Goal: Contribute content

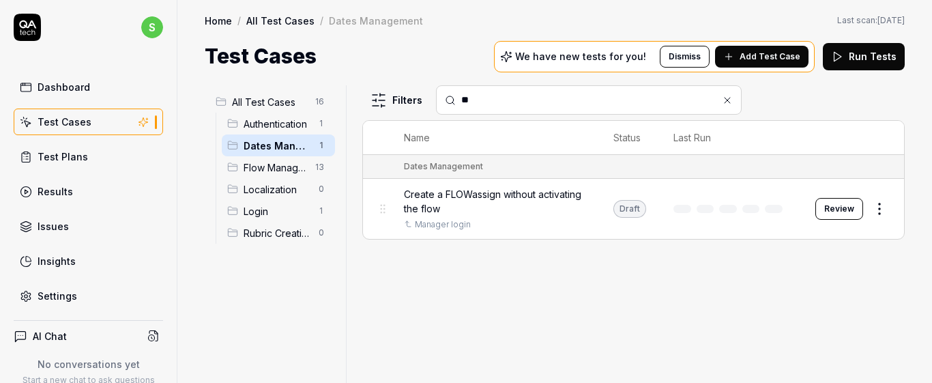
type input "*"
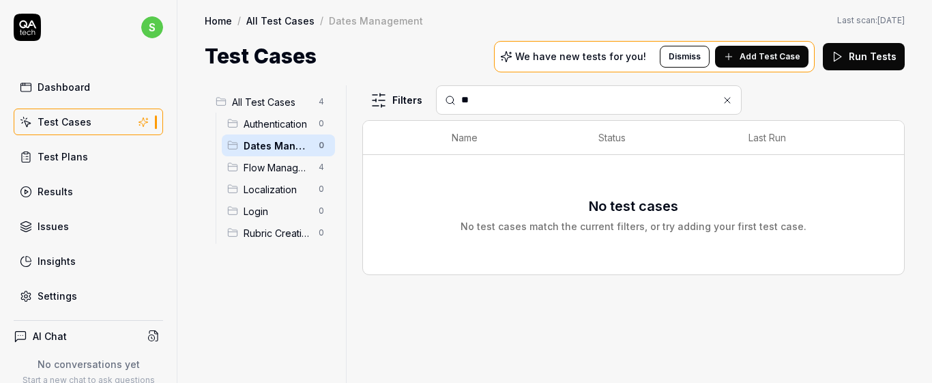
type input "*"
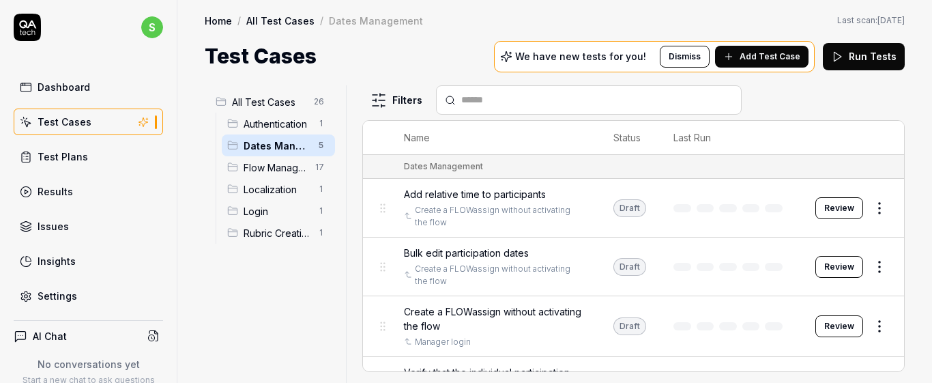
click at [299, 213] on span "Login" at bounding box center [277, 211] width 67 height 14
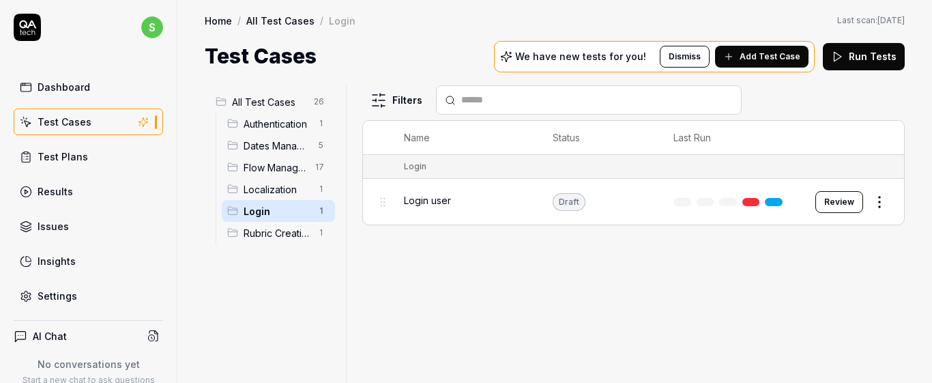
click at [528, 96] on input "text" at bounding box center [597, 100] width 272 height 14
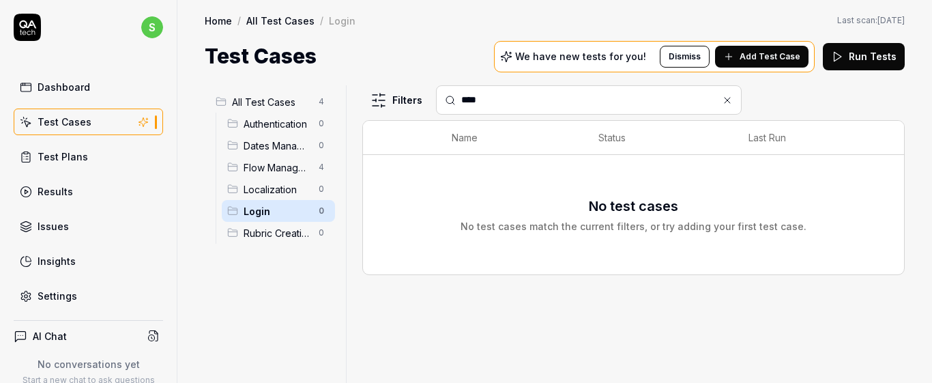
type input "****"
click at [285, 108] on span "All Test Cases" at bounding box center [271, 102] width 78 height 14
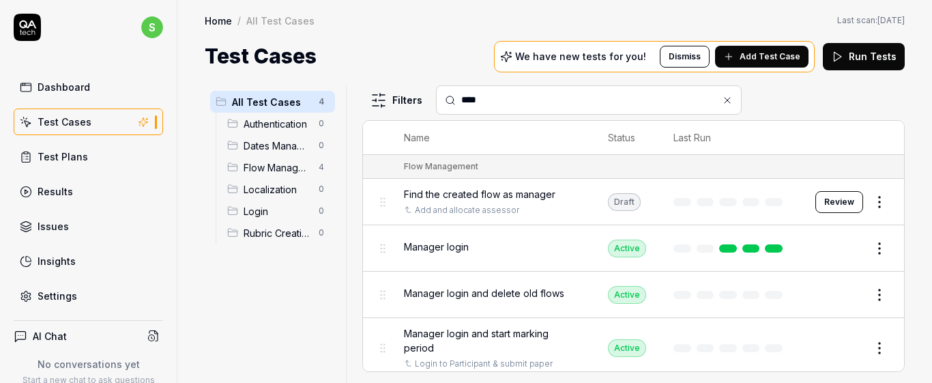
click at [536, 255] on div "Manager login" at bounding box center [492, 247] width 177 height 29
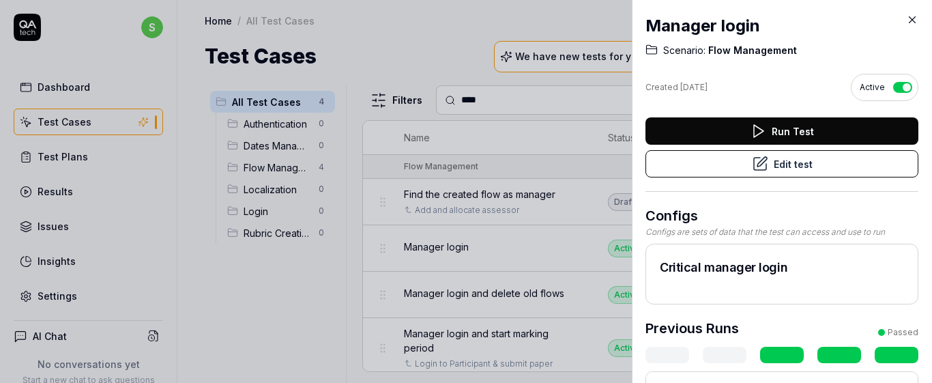
click at [790, 163] on button "Edit test" at bounding box center [782, 163] width 273 height 27
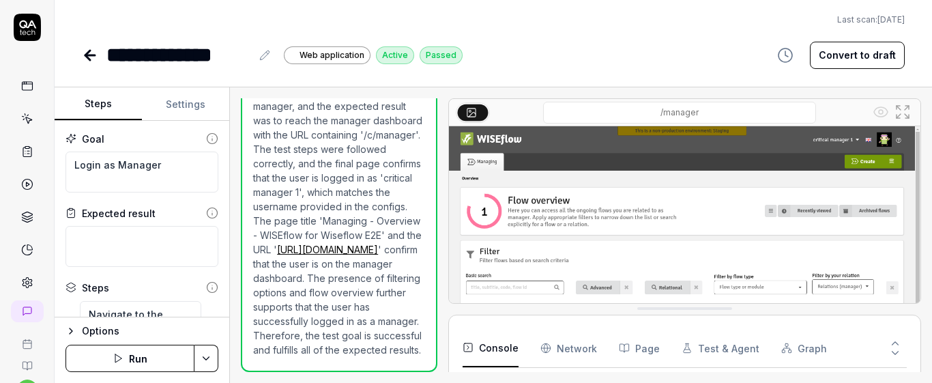
scroll to position [89, 0]
type textarea "*"
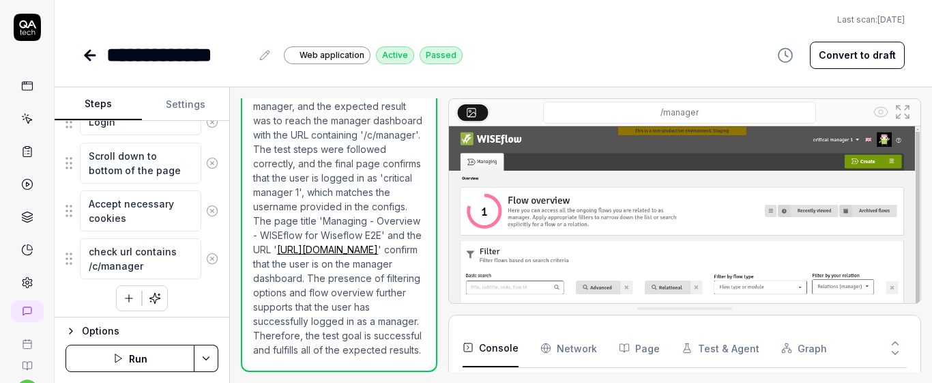
scroll to position [514, 0]
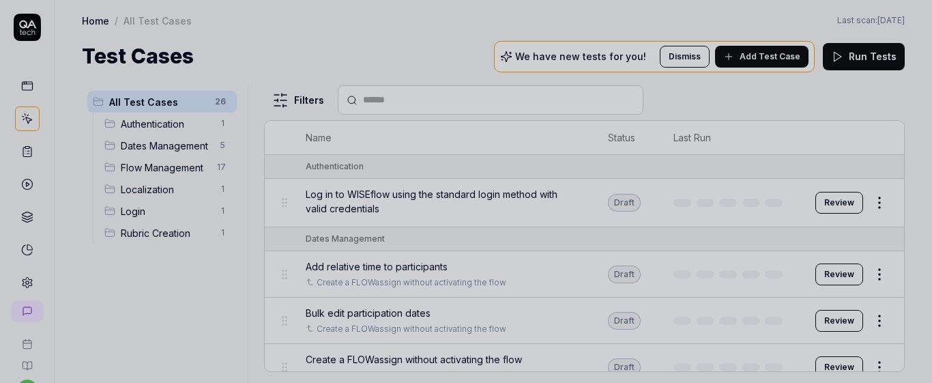
click at [307, 38] on div at bounding box center [466, 191] width 932 height 383
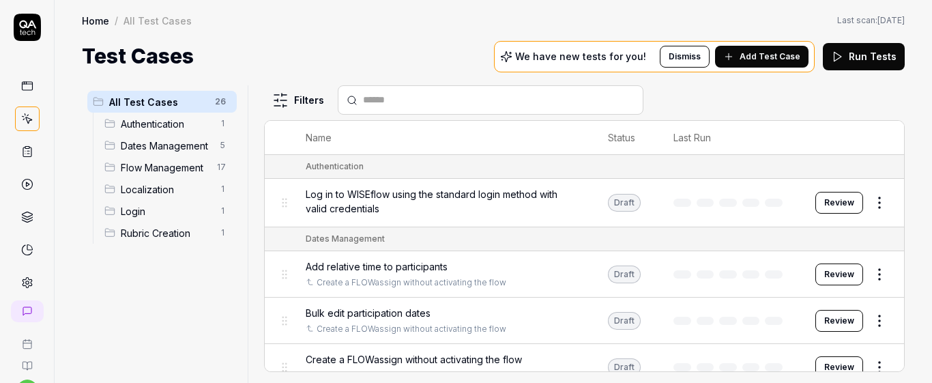
click at [187, 146] on span "Dates Management" at bounding box center [166, 146] width 91 height 14
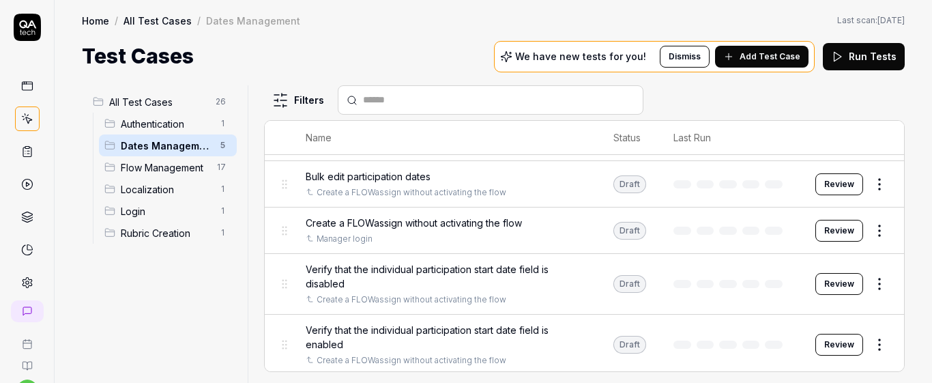
scroll to position [68, 0]
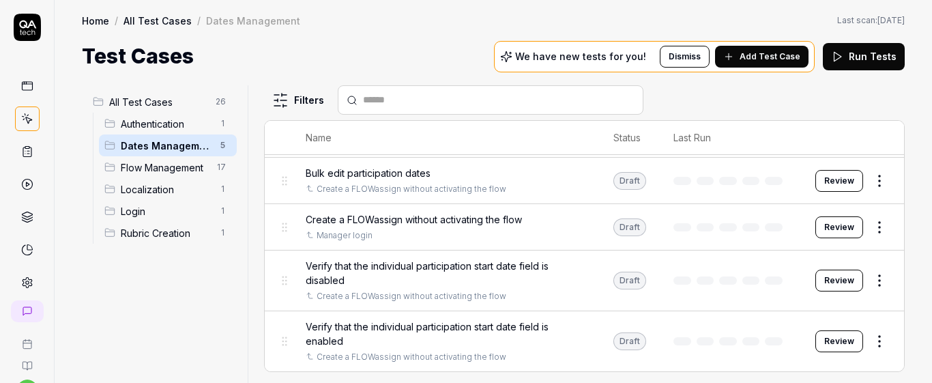
click at [434, 261] on span "Verify that the individual participation start date field is disabled" at bounding box center [446, 273] width 280 height 29
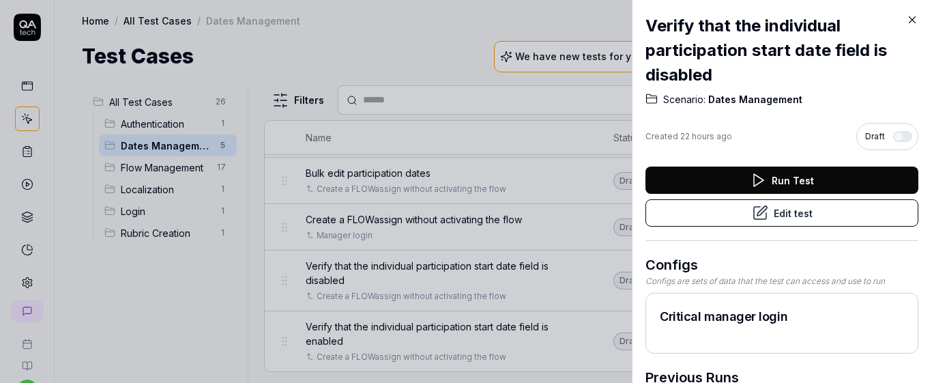
click at [908, 7] on div "Verify that the individual participation start date field is disabled Scenario:…" at bounding box center [782, 223] width 273 height 446
click at [910, 20] on icon at bounding box center [912, 20] width 12 height 12
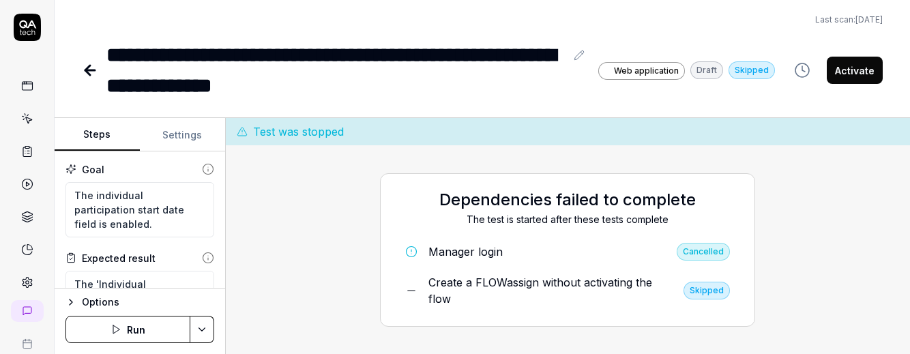
type textarea "*"
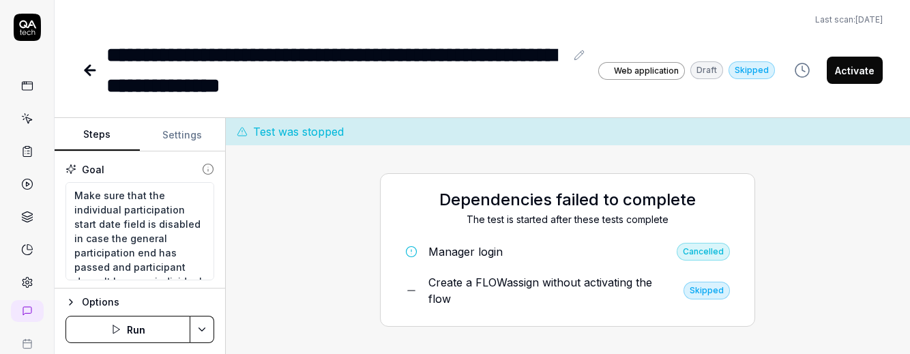
type textarea "*"
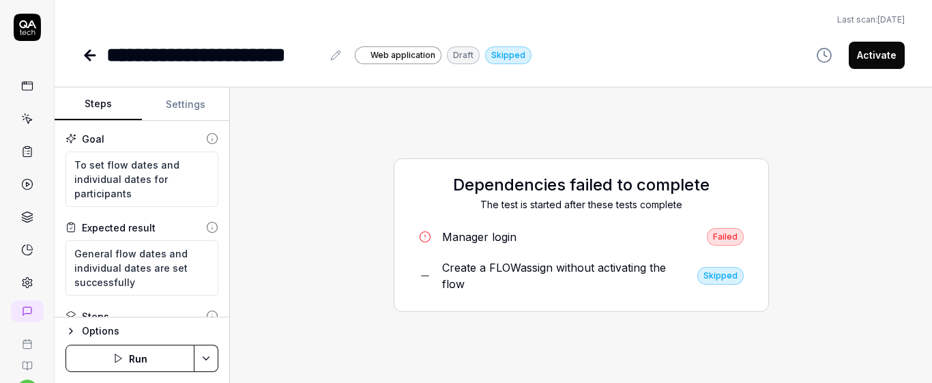
type textarea "*"
